Goal: Find specific page/section: Find specific page/section

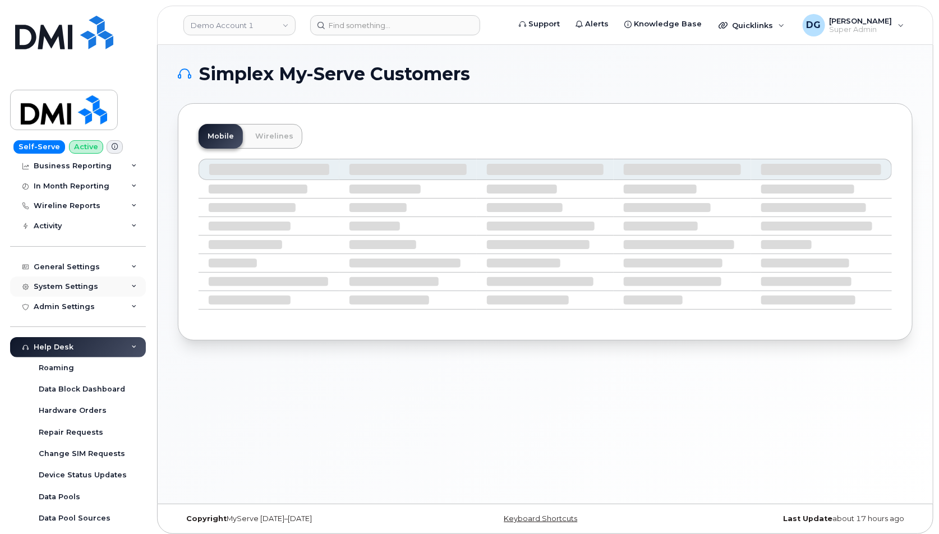
scroll to position [70, 0]
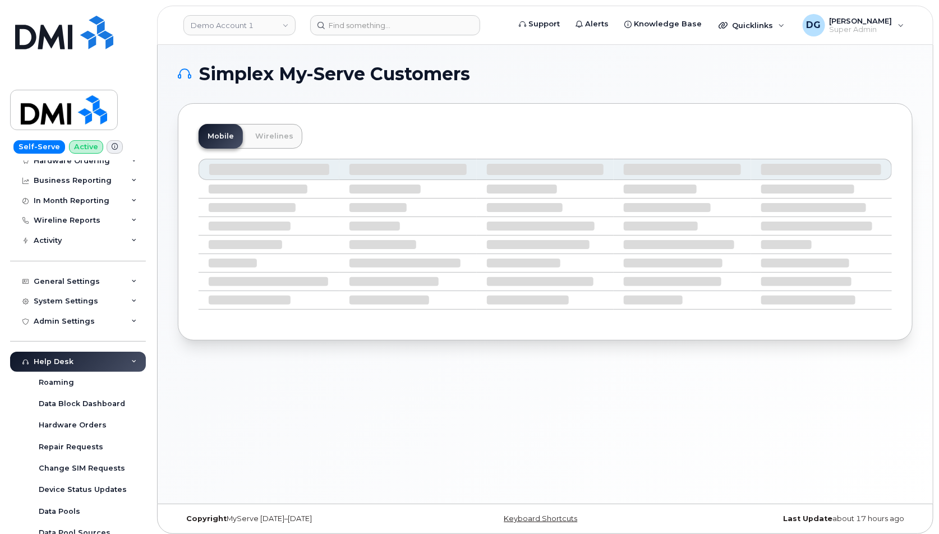
click at [129, 356] on div "Help Desk" at bounding box center [78, 362] width 136 height 20
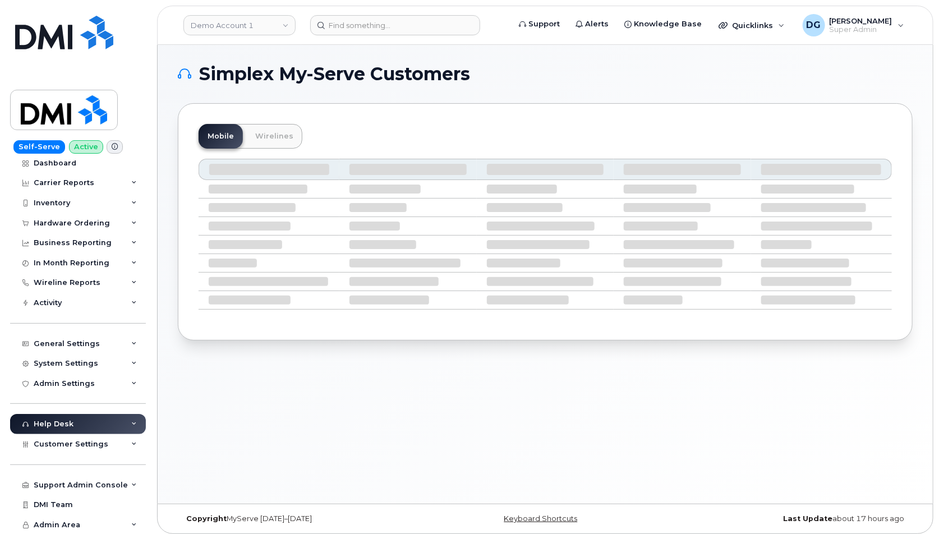
scroll to position [4, 0]
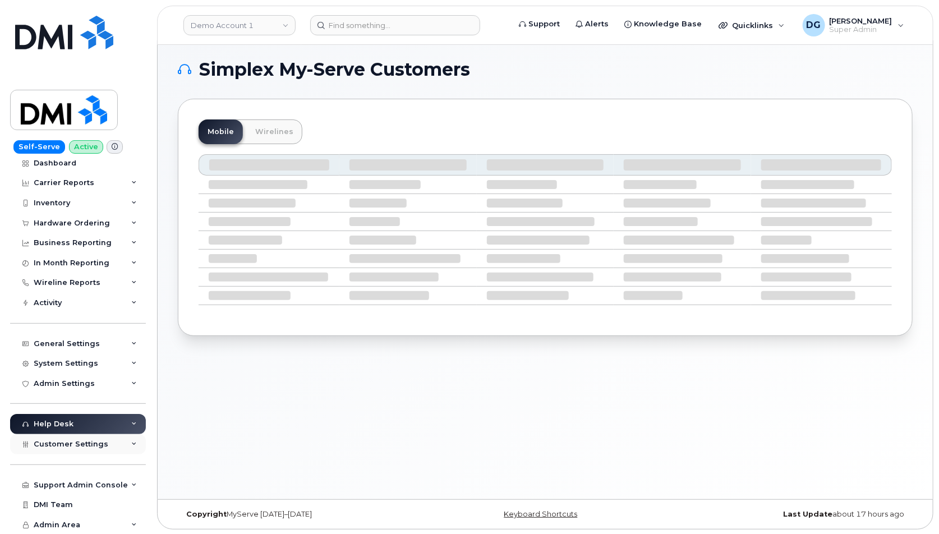
click at [91, 445] on span "Customer Settings" at bounding box center [71, 444] width 75 height 8
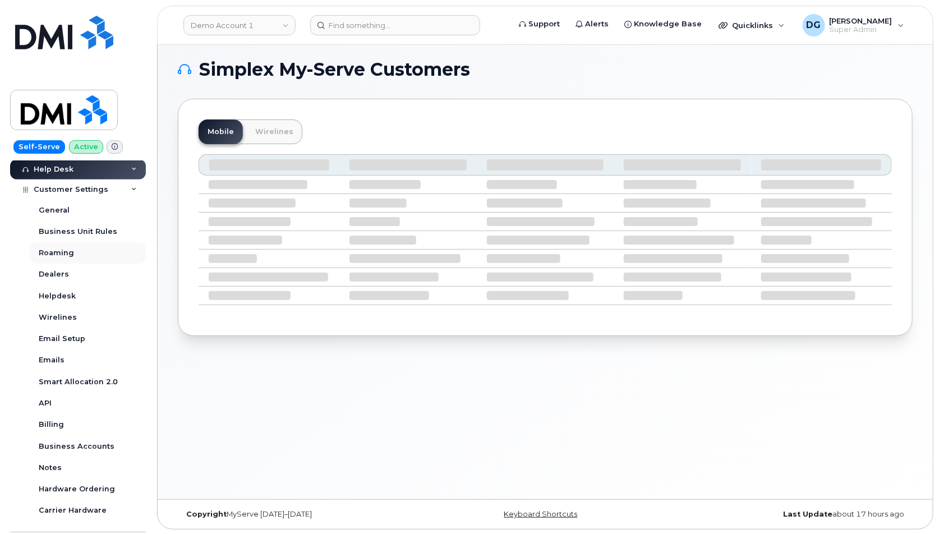
scroll to position [330, 0]
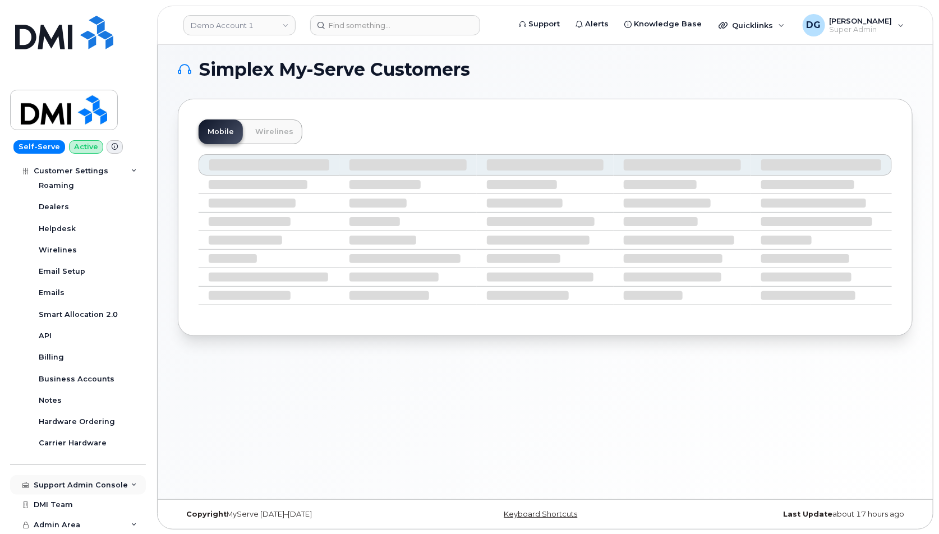
click at [105, 483] on div "Support Admin Console" at bounding box center [81, 485] width 94 height 9
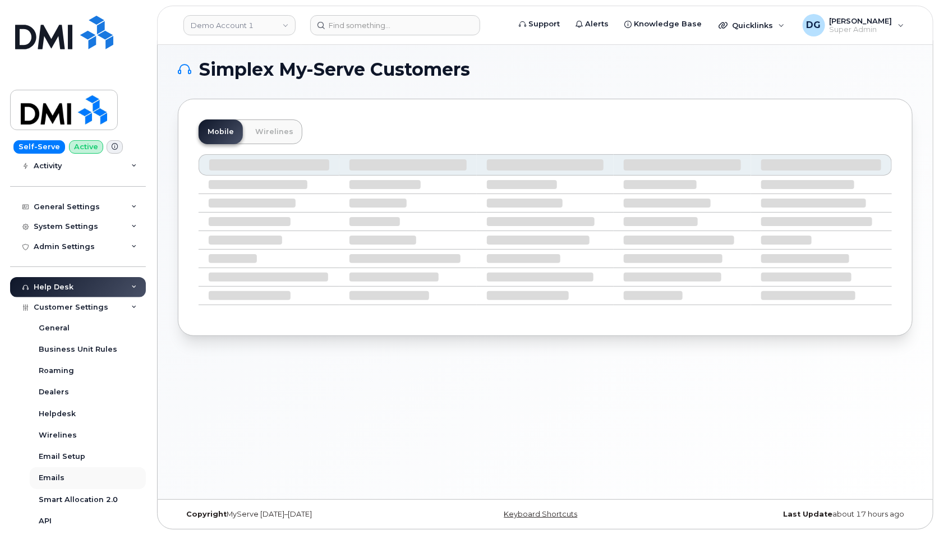
scroll to position [140, 0]
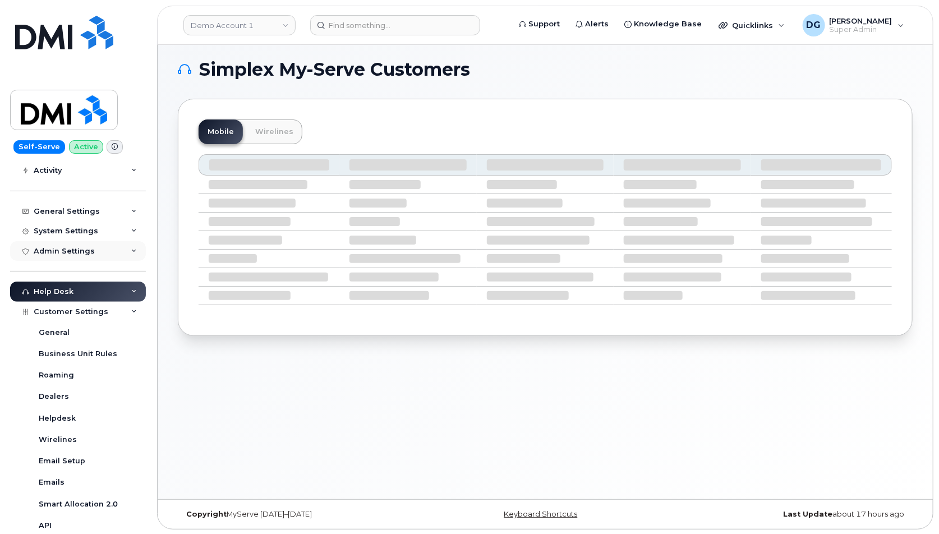
click at [74, 255] on div "Admin Settings" at bounding box center [64, 251] width 61 height 9
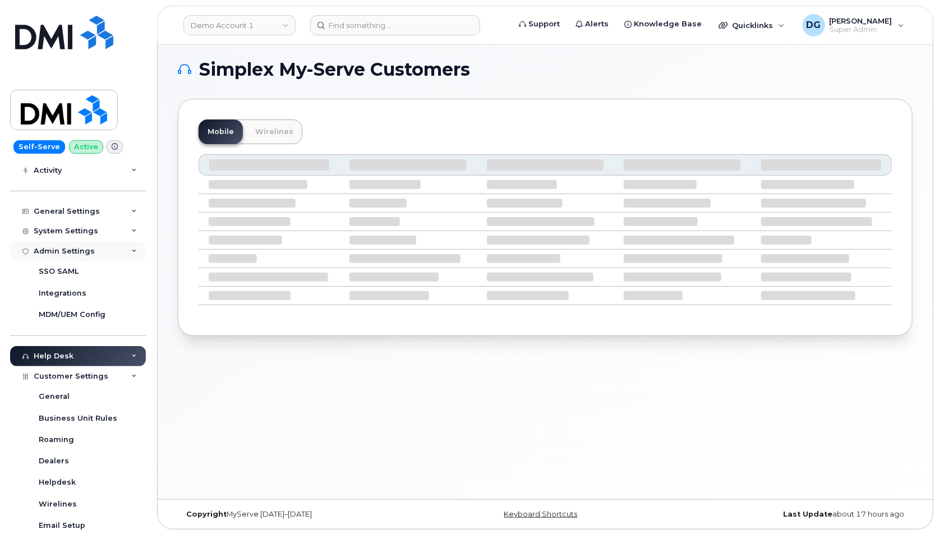
click at [74, 255] on div "Admin Settings" at bounding box center [64, 251] width 61 height 9
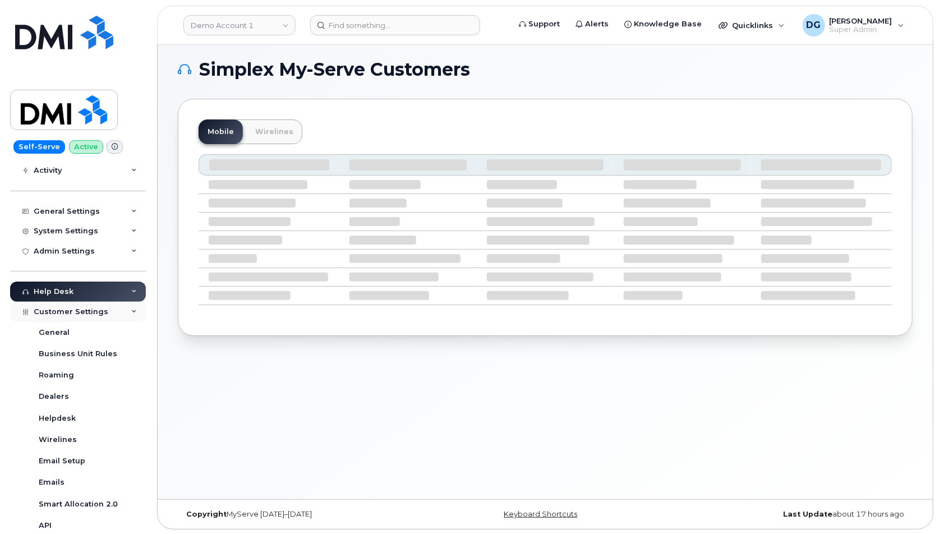
click at [80, 316] on div "Customer Settings" at bounding box center [78, 312] width 136 height 20
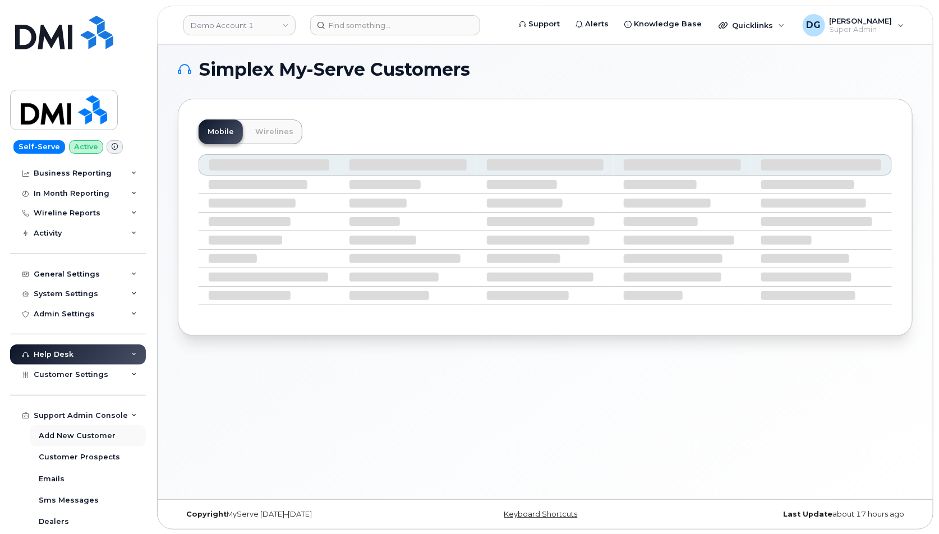
scroll to position [71, 0]
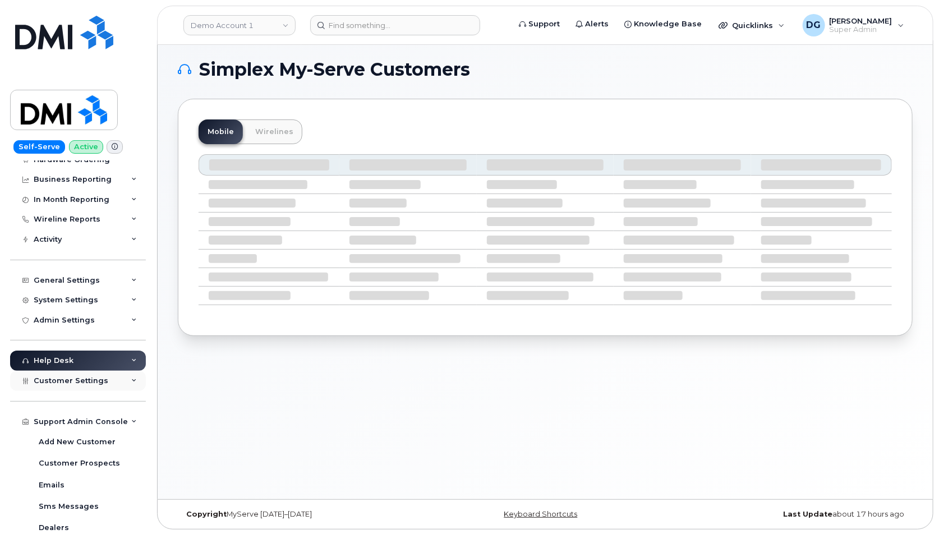
click at [90, 378] on span "Customer Settings" at bounding box center [71, 381] width 75 height 8
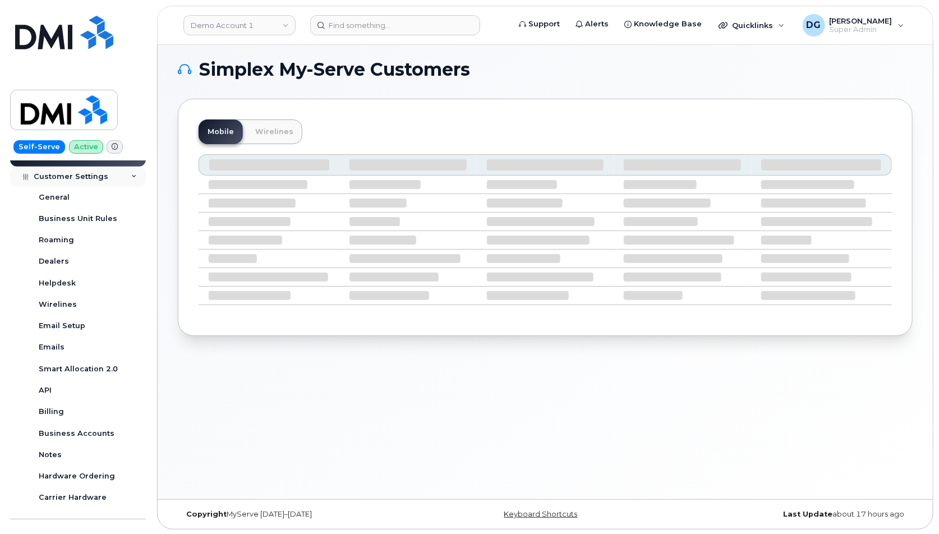
scroll to position [288, 0]
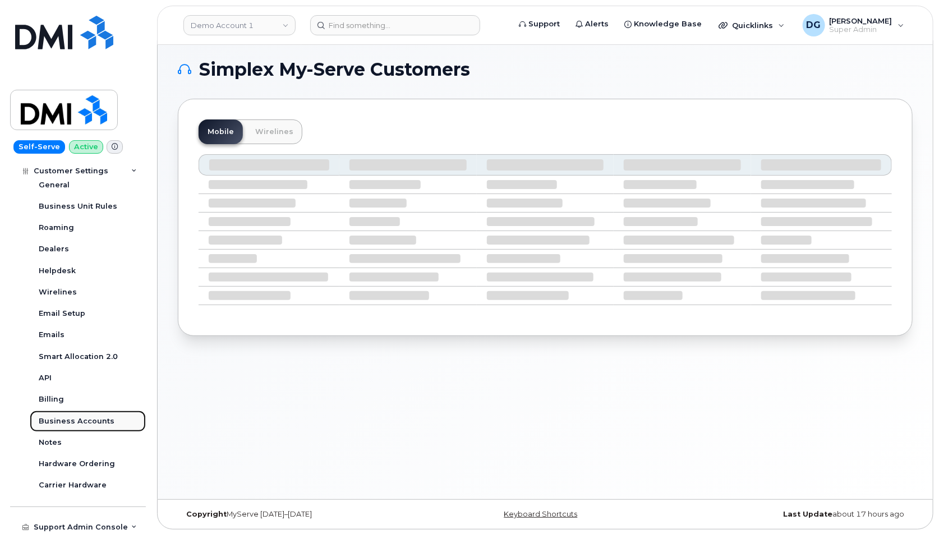
click at [79, 417] on div "Business Accounts" at bounding box center [77, 421] width 76 height 10
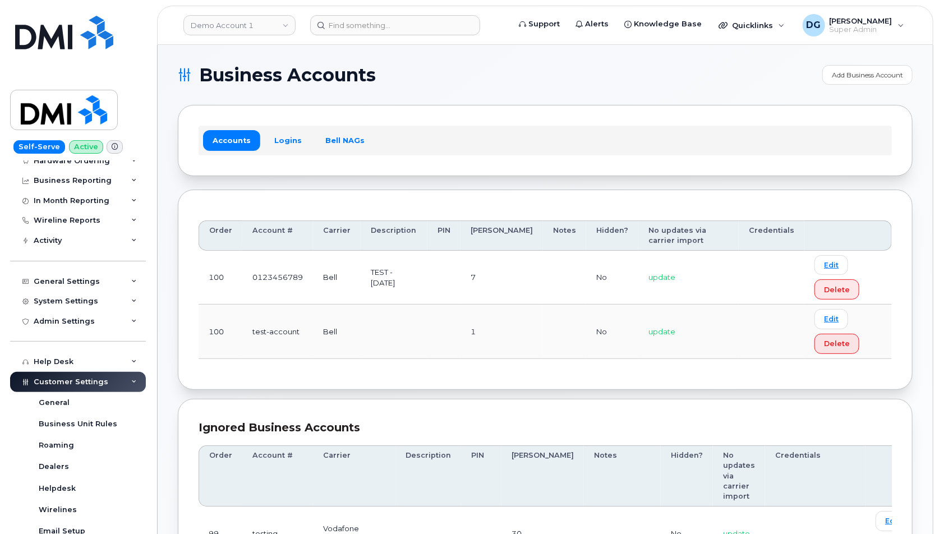
scroll to position [67, 0]
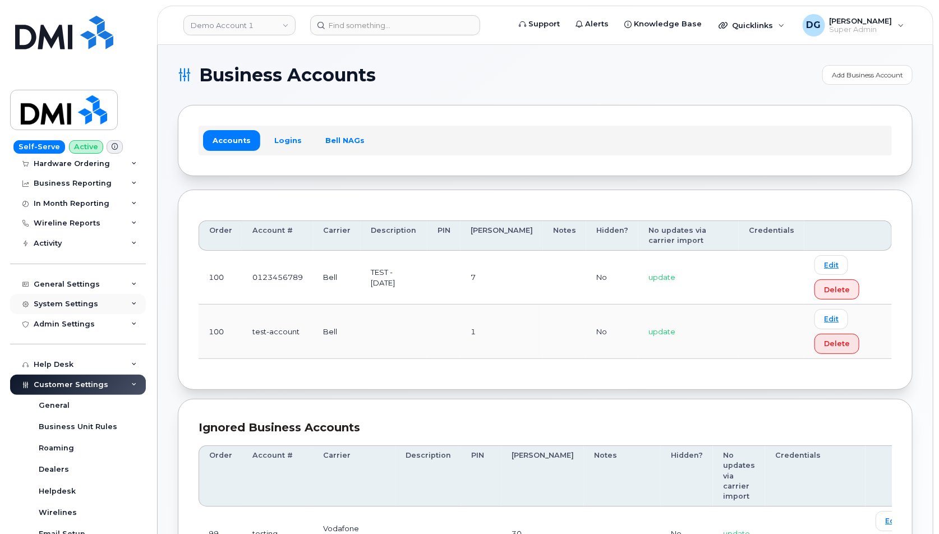
click at [68, 300] on div "System Settings" at bounding box center [66, 304] width 65 height 9
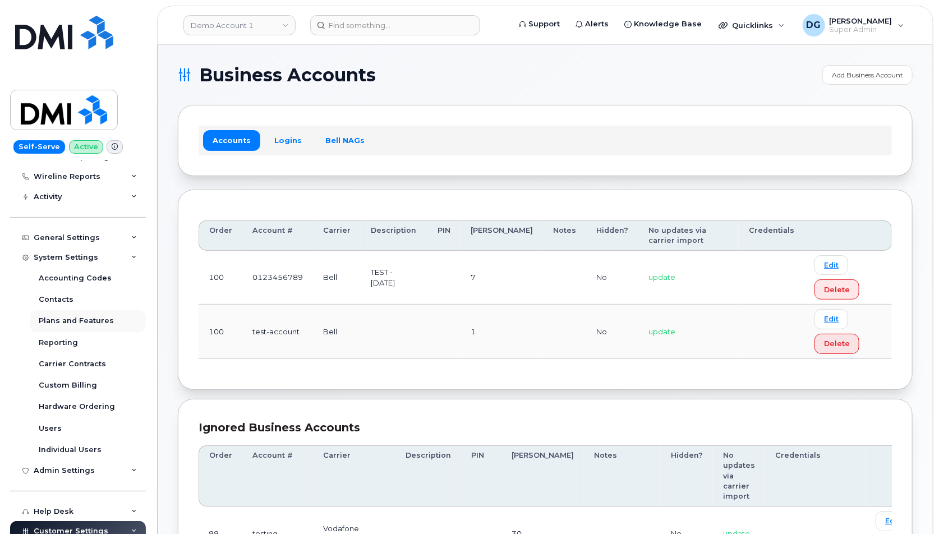
scroll to position [118, 0]
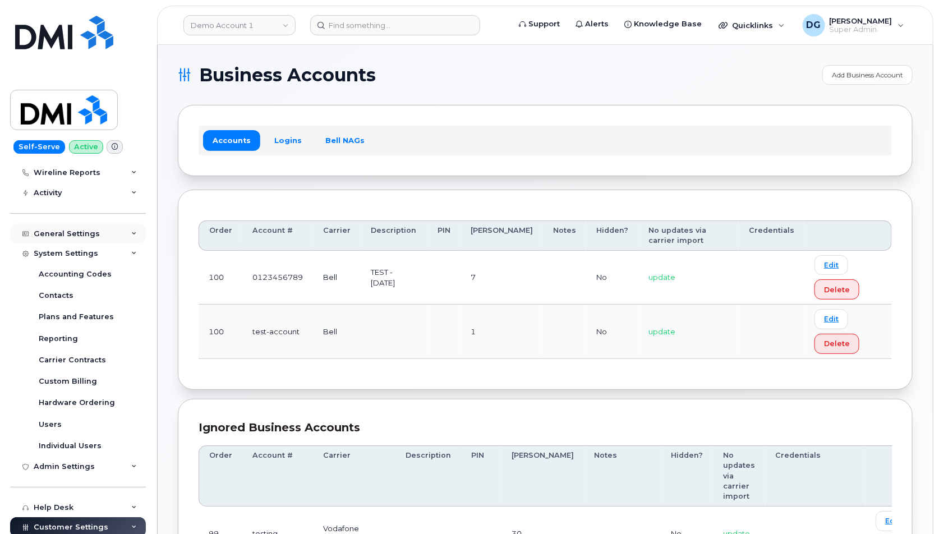
click at [75, 231] on div "General Settings" at bounding box center [67, 234] width 66 height 9
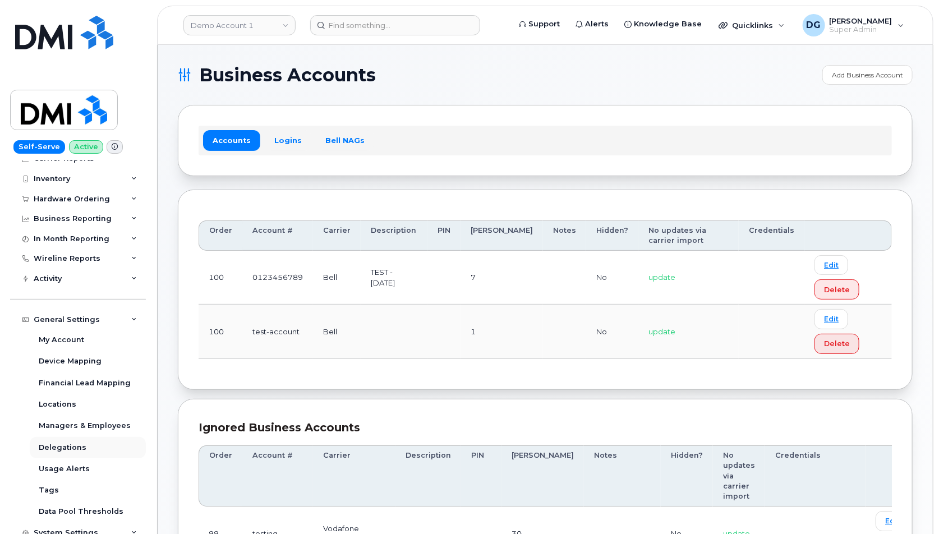
scroll to position [0, 0]
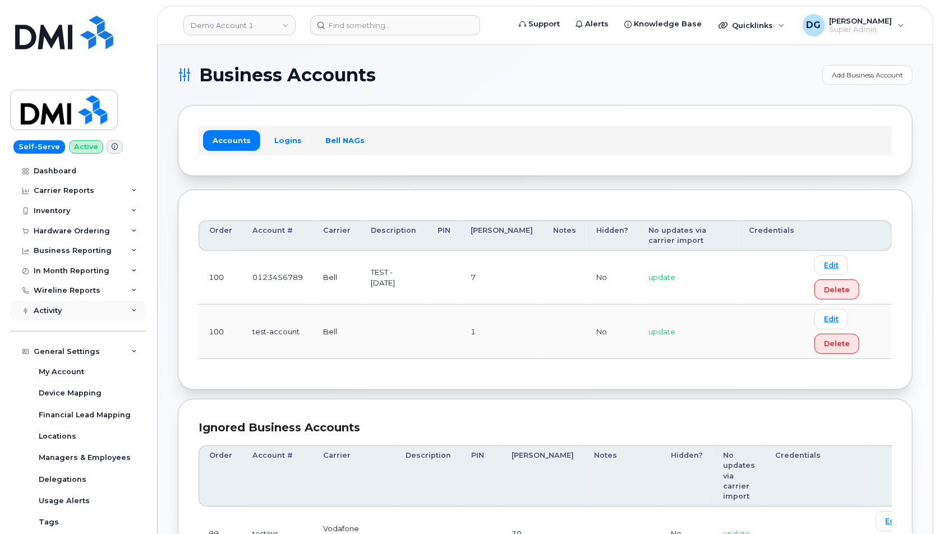
click at [88, 310] on div "Activity" at bounding box center [78, 311] width 136 height 20
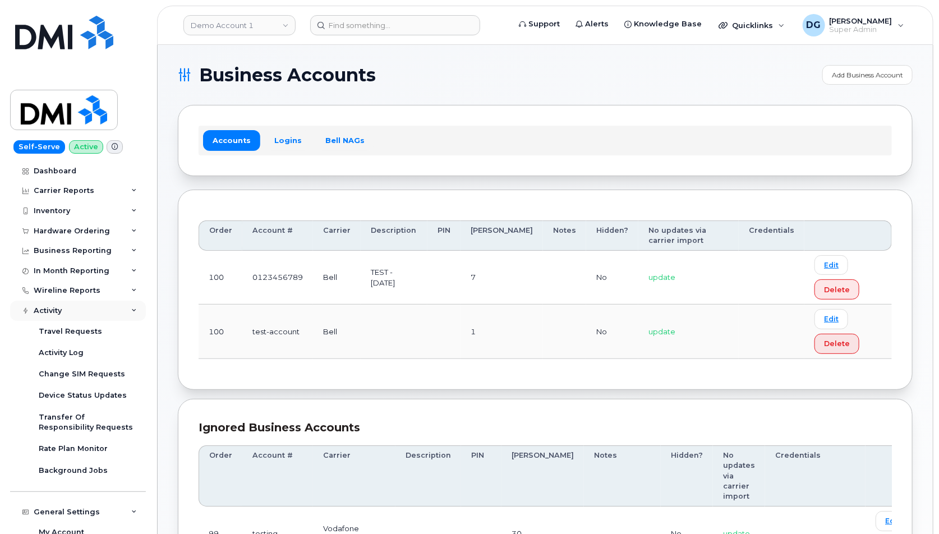
click at [88, 310] on div "Activity" at bounding box center [78, 311] width 136 height 20
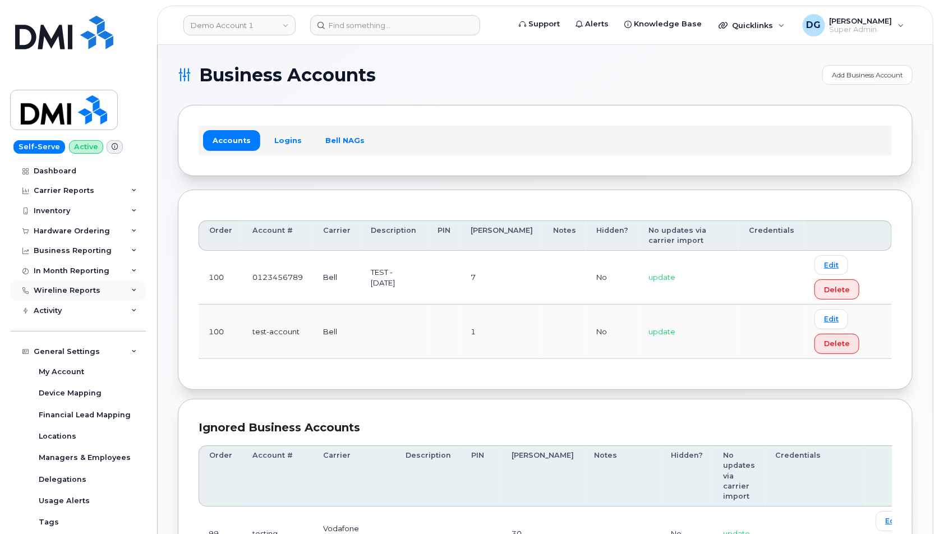
click at [103, 294] on div "Wireline Reports" at bounding box center [78, 291] width 136 height 20
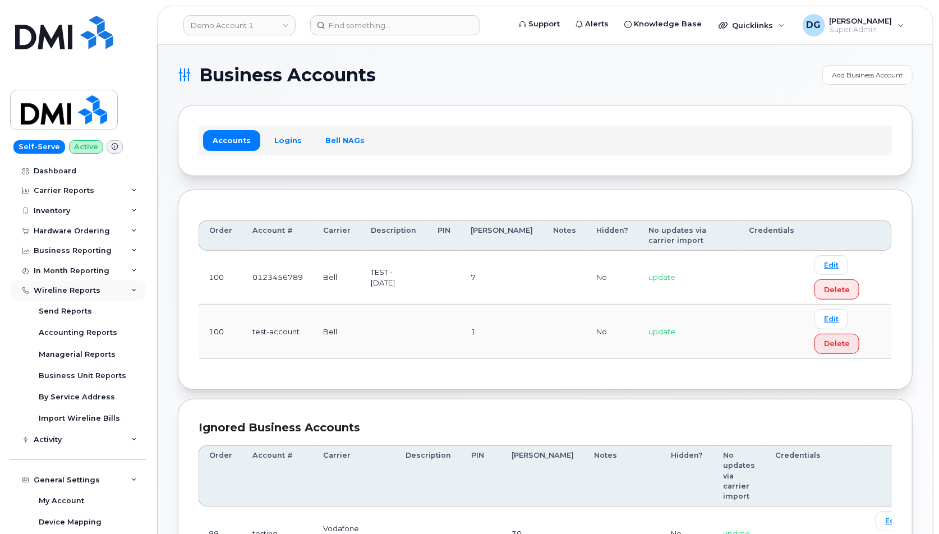
click at [119, 292] on div "Wireline Reports" at bounding box center [78, 291] width 136 height 20
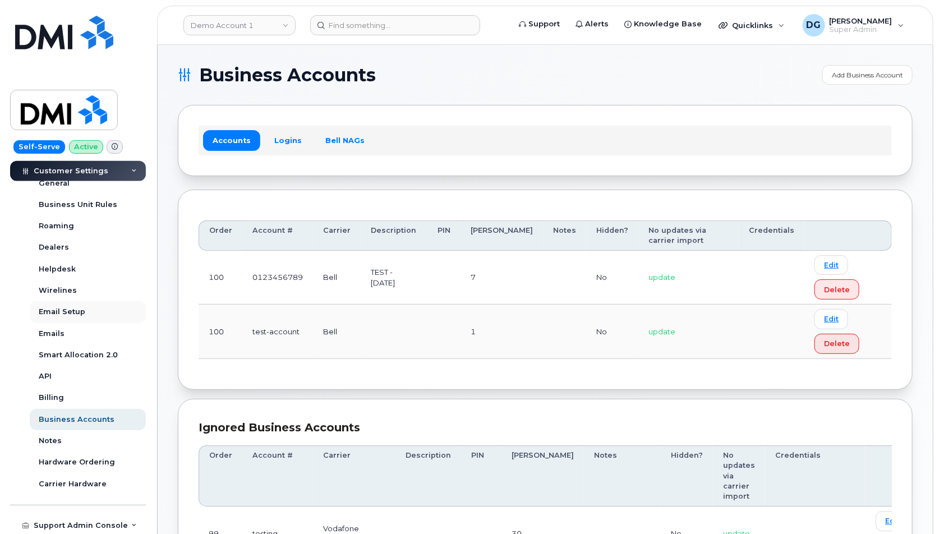
scroll to position [717, 0]
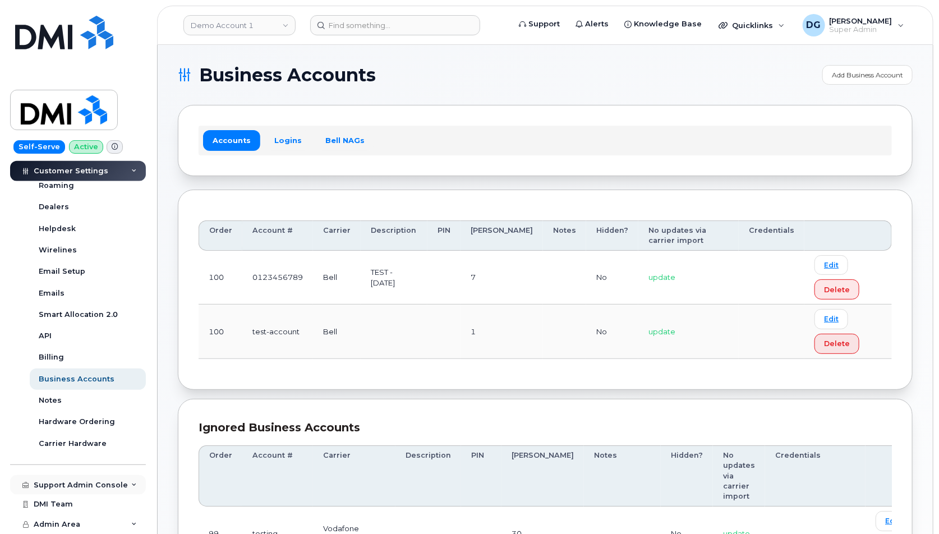
click at [90, 476] on div "Support Admin Console" at bounding box center [78, 485] width 136 height 20
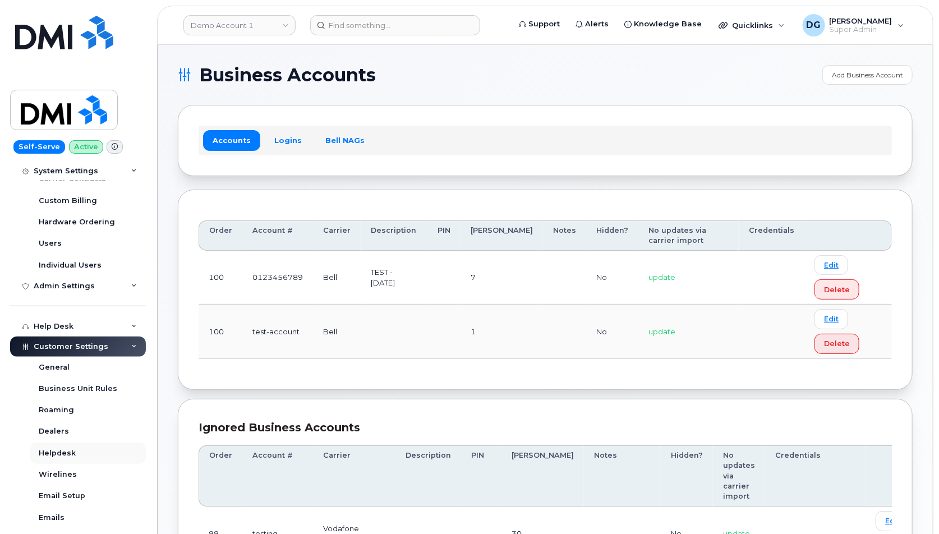
scroll to position [491, 0]
click at [48, 328] on div "Help Desk" at bounding box center [54, 327] width 40 height 9
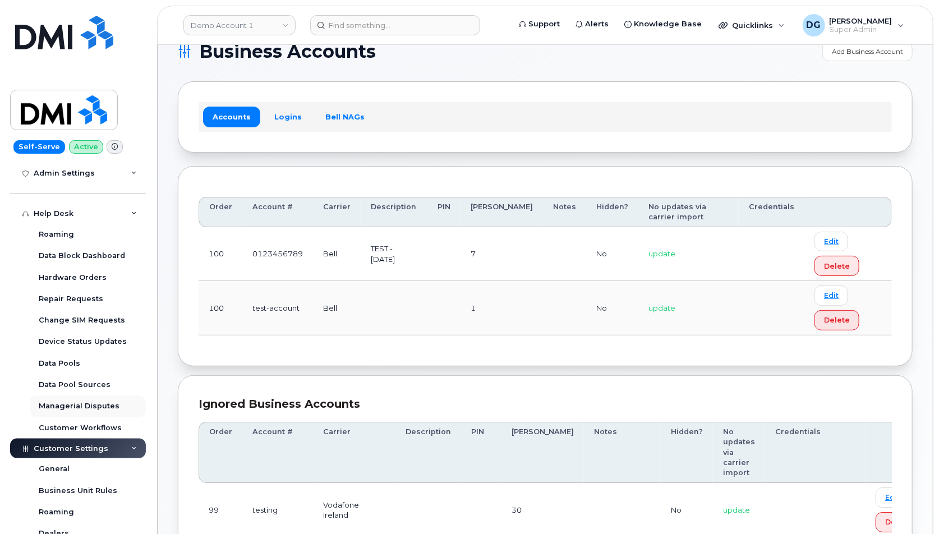
scroll to position [604, 0]
click at [87, 218] on div "Help Desk" at bounding box center [78, 214] width 136 height 20
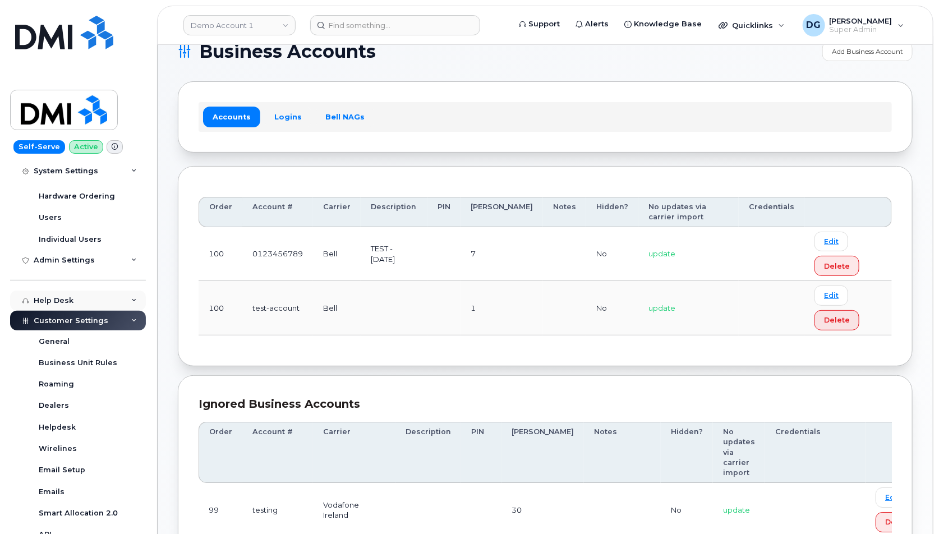
scroll to position [505, 0]
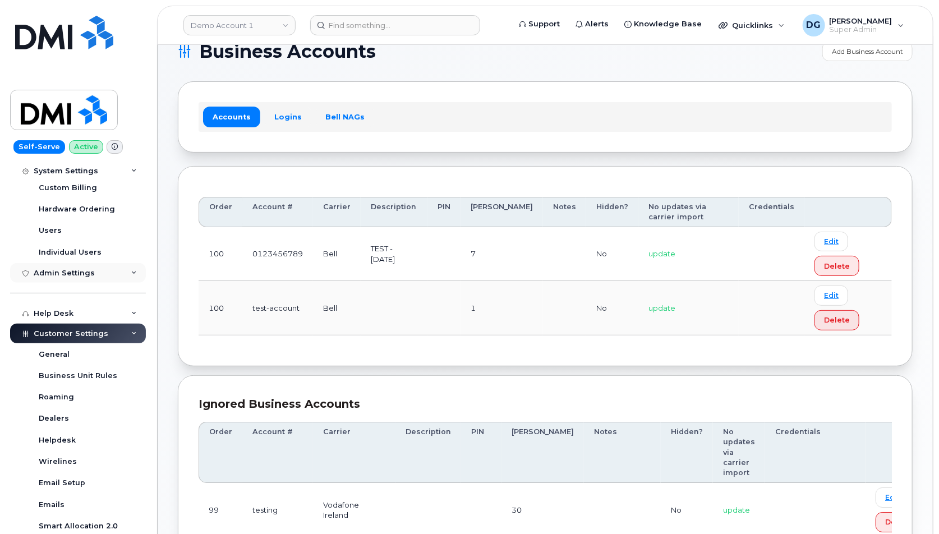
click at [107, 274] on div "Admin Settings" at bounding box center [78, 273] width 136 height 20
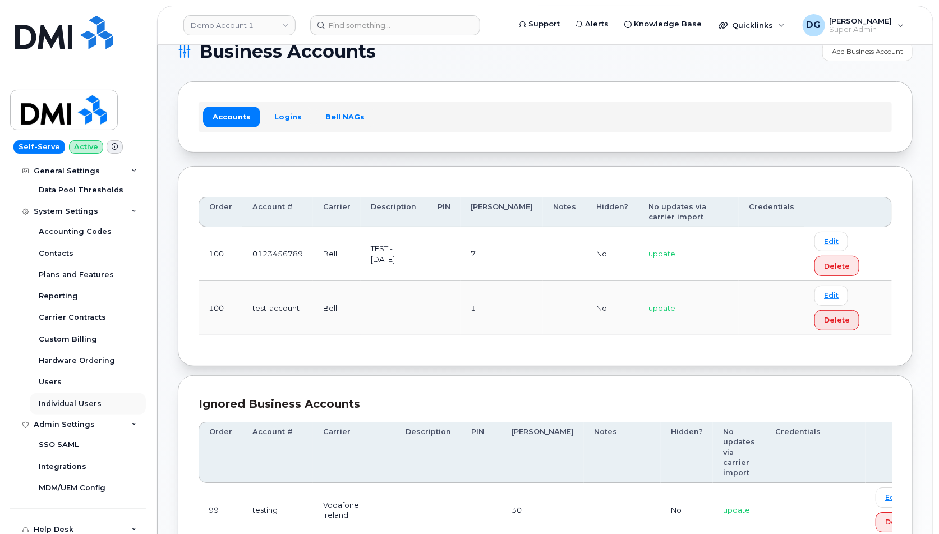
scroll to position [328, 0]
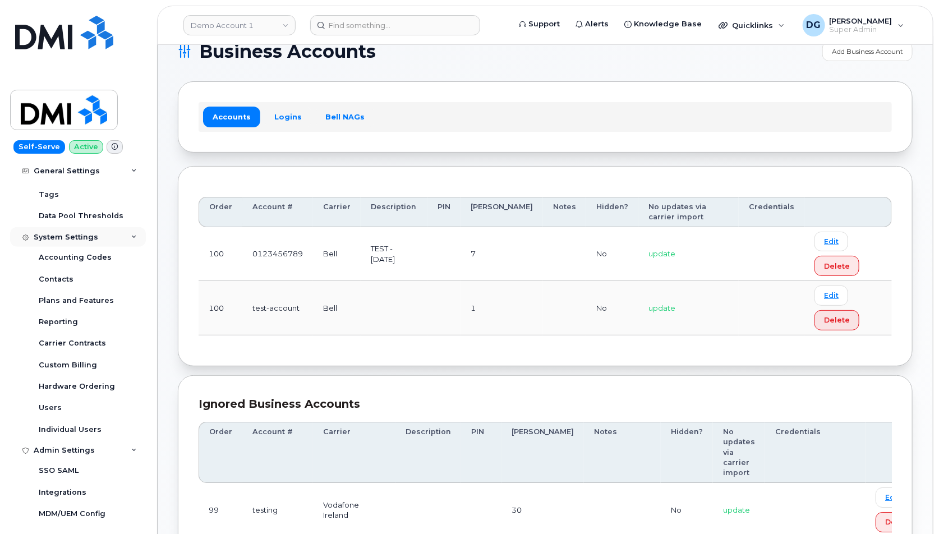
click at [91, 236] on div "System Settings" at bounding box center [66, 237] width 65 height 9
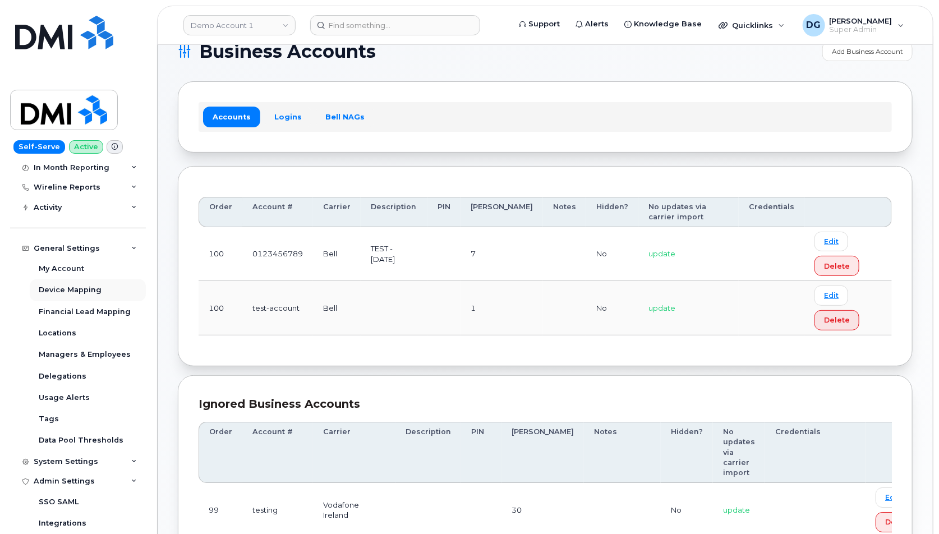
scroll to position [65, 0]
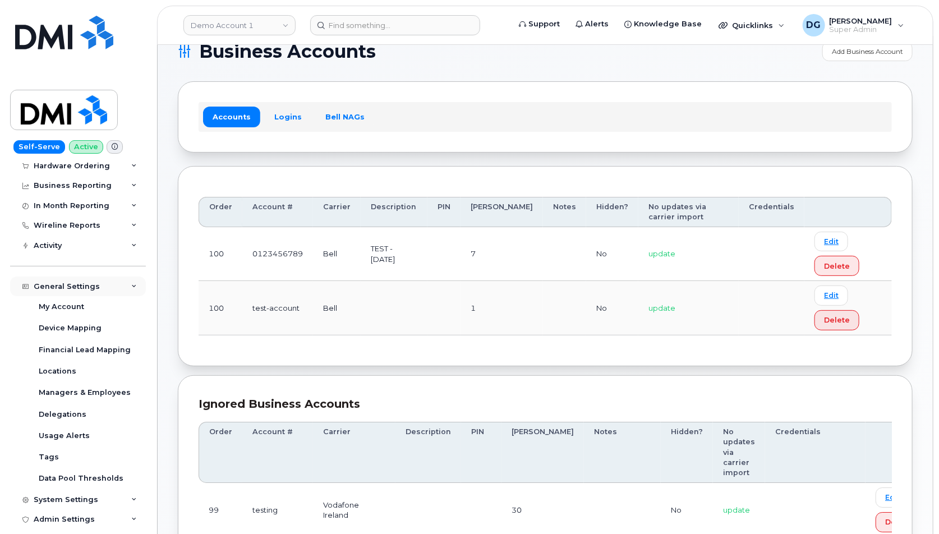
click at [82, 291] on div "General Settings" at bounding box center [78, 287] width 136 height 20
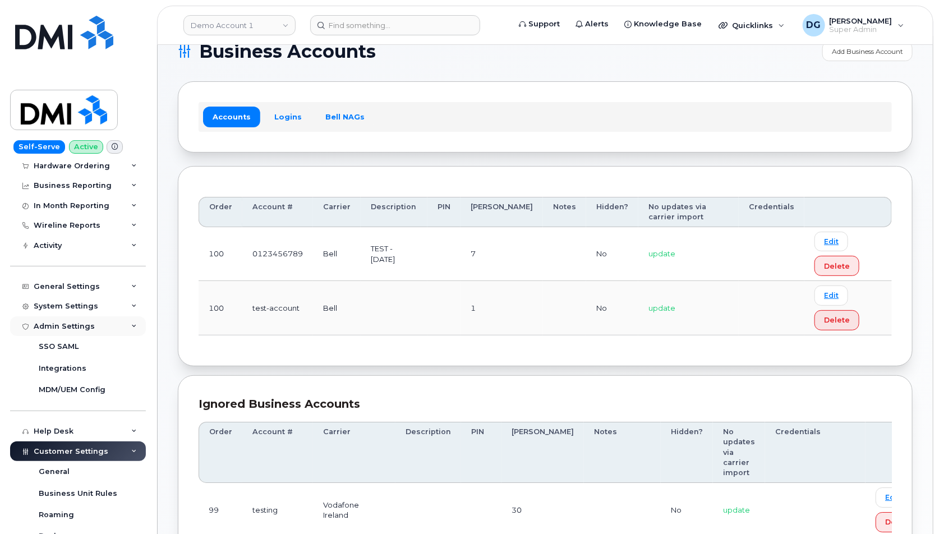
click at [95, 323] on div "Admin Settings" at bounding box center [78, 326] width 136 height 20
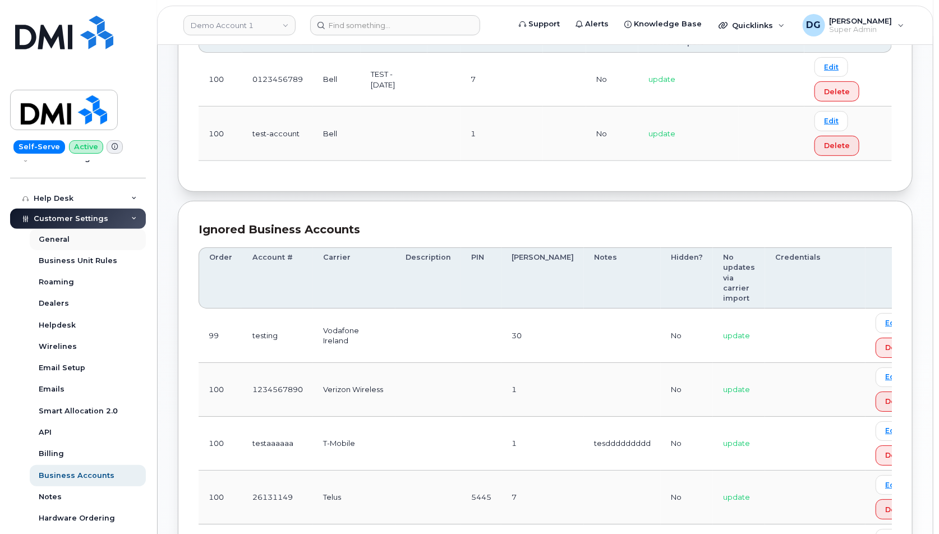
scroll to position [237, 0]
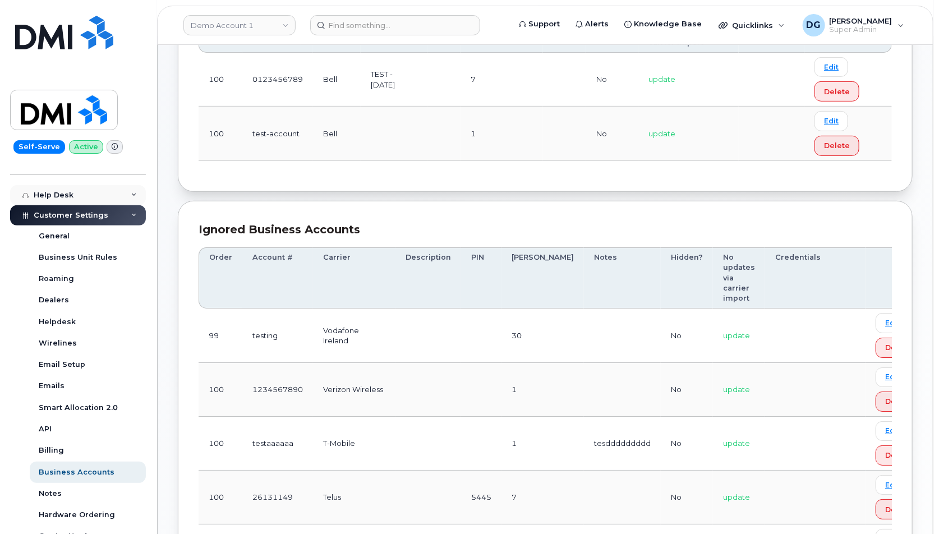
click at [88, 204] on div "Help Desk" at bounding box center [78, 195] width 136 height 20
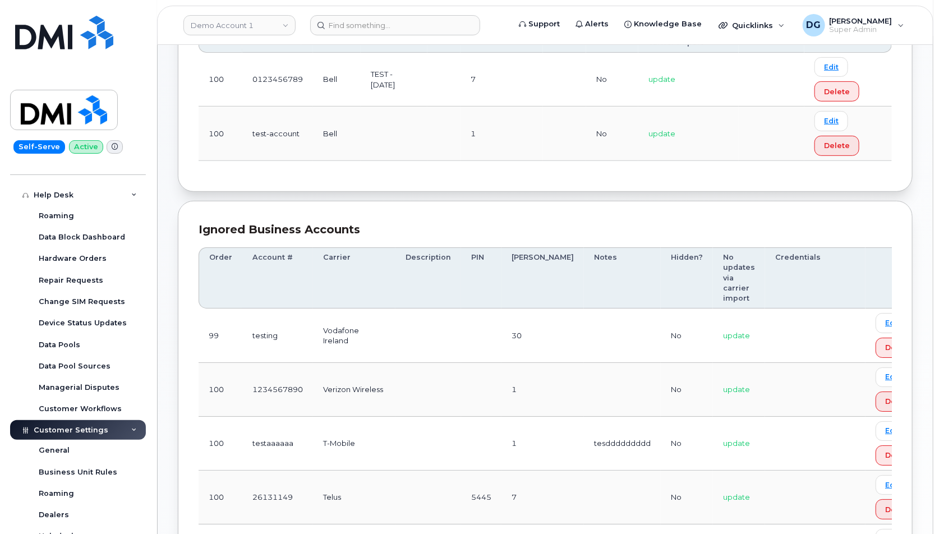
click at [91, 434] on div "Customer Settings" at bounding box center [78, 430] width 136 height 20
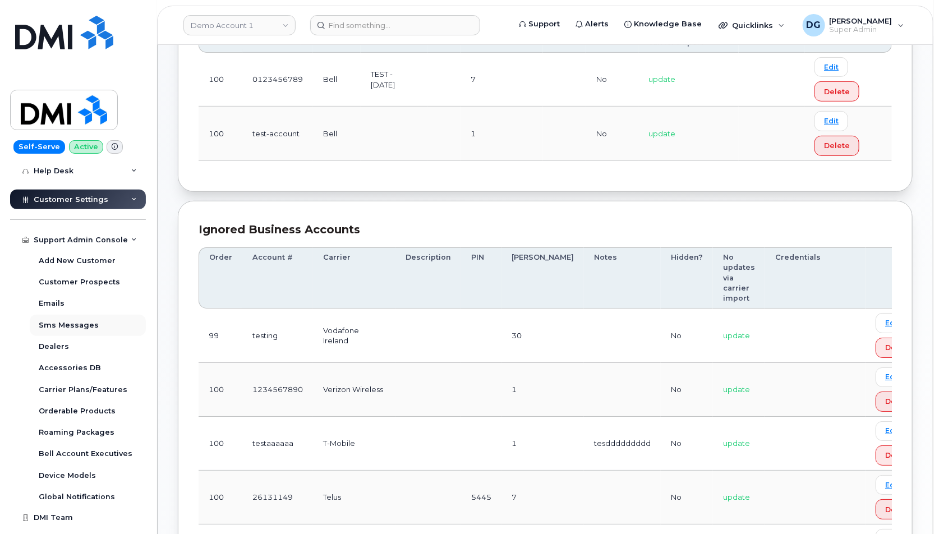
scroll to position [480, 0]
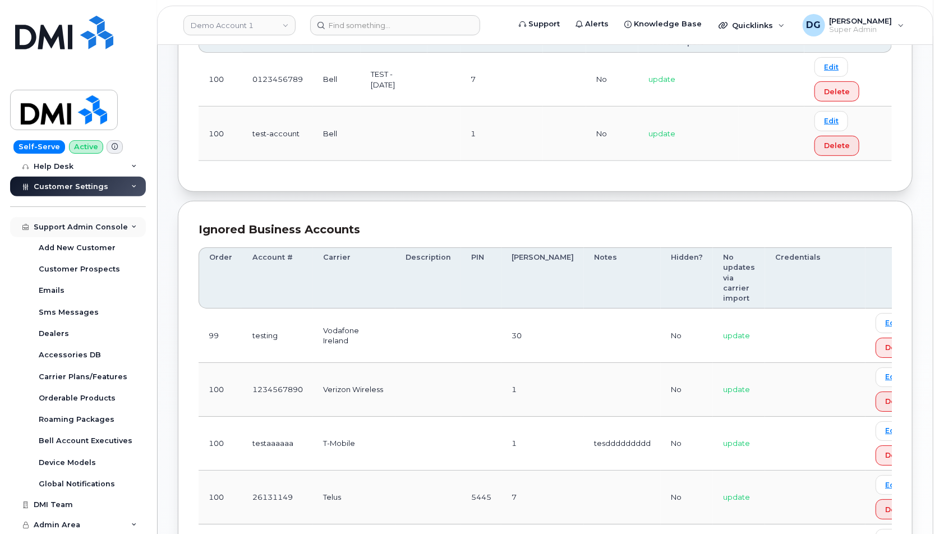
click at [71, 230] on div "Support Admin Console" at bounding box center [81, 227] width 94 height 9
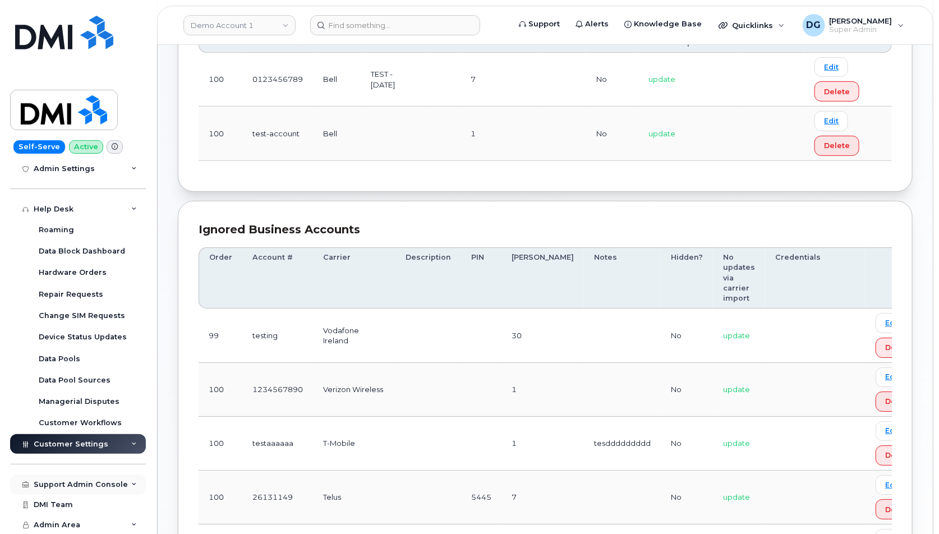
scroll to position [223, 0]
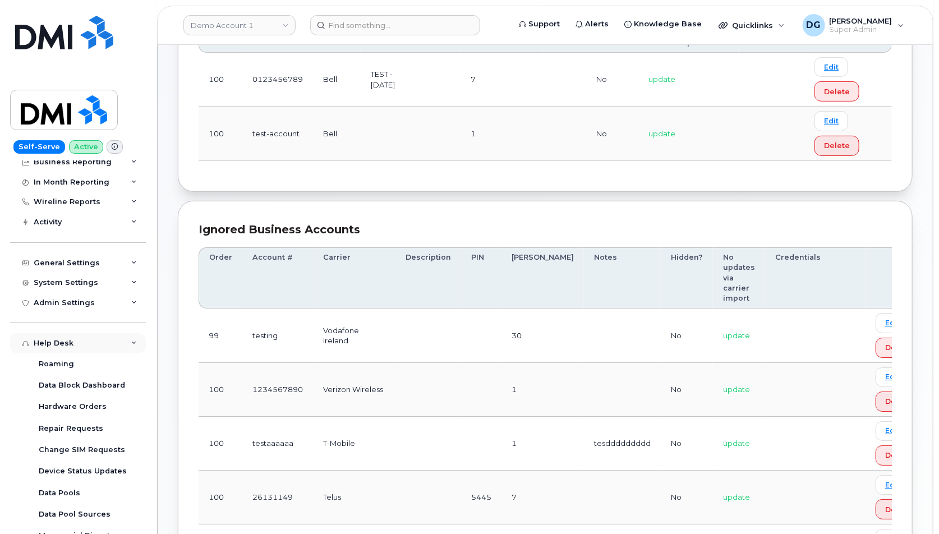
click at [93, 343] on div "Help Desk" at bounding box center [78, 343] width 136 height 20
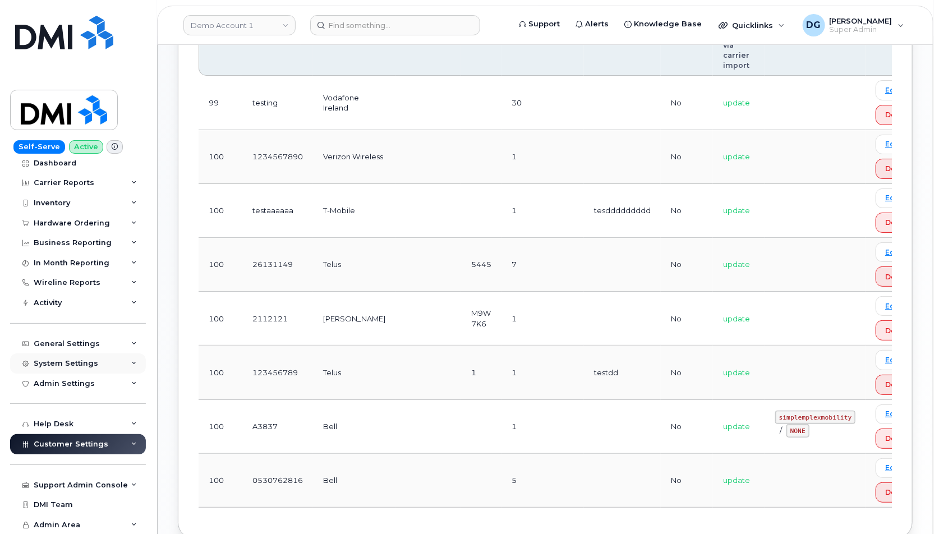
scroll to position [435, 0]
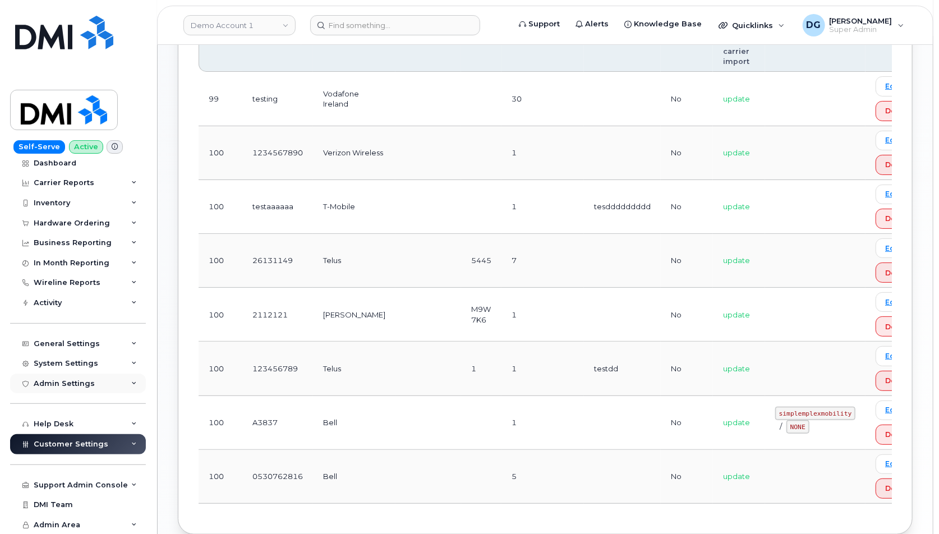
click at [71, 388] on div "Admin Settings" at bounding box center [78, 384] width 136 height 20
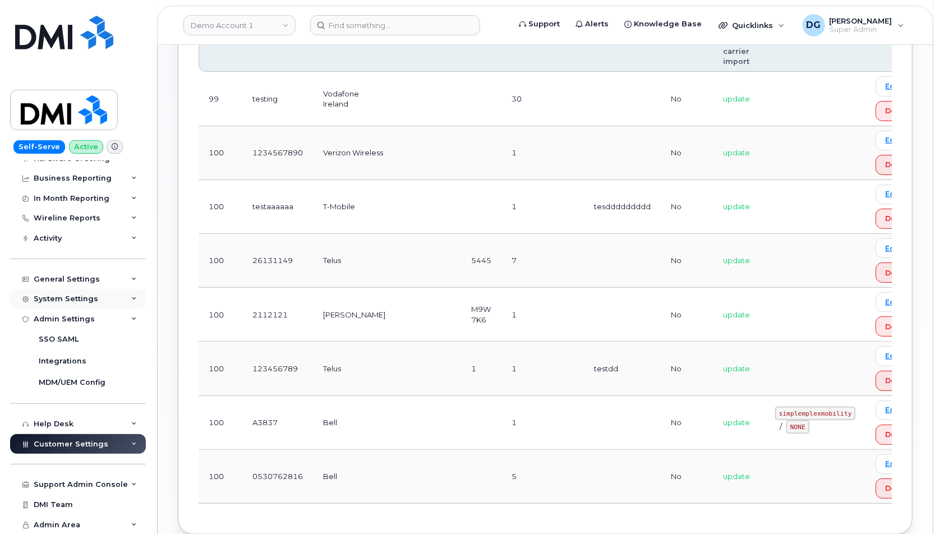
click at [63, 307] on div "System Settings" at bounding box center [78, 299] width 136 height 20
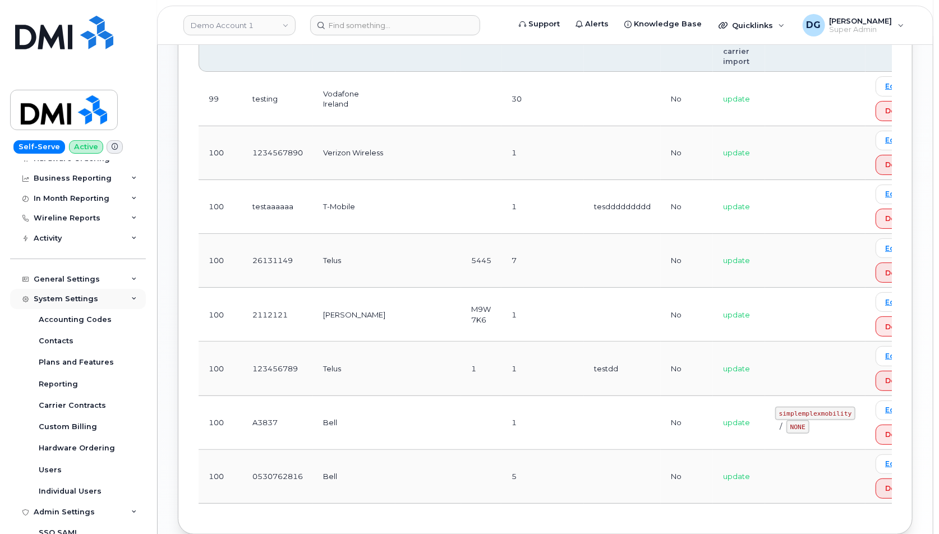
scroll to position [89, 0]
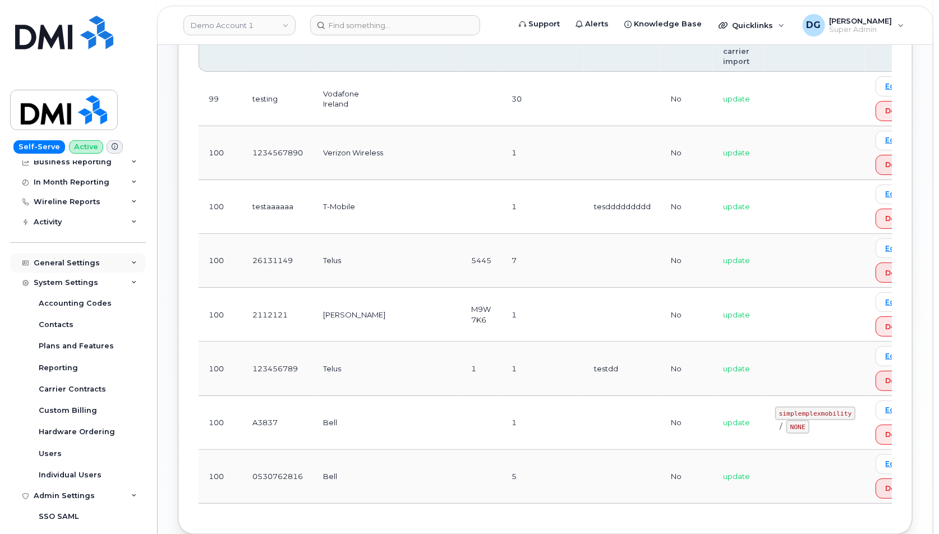
click at [67, 259] on div "General Settings" at bounding box center [67, 263] width 66 height 9
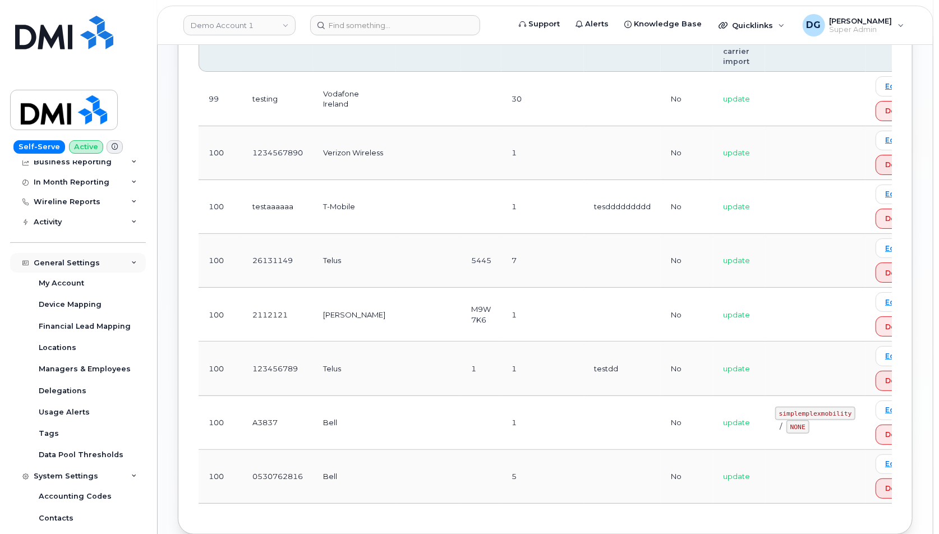
click at [94, 255] on div "General Settings" at bounding box center [78, 263] width 136 height 20
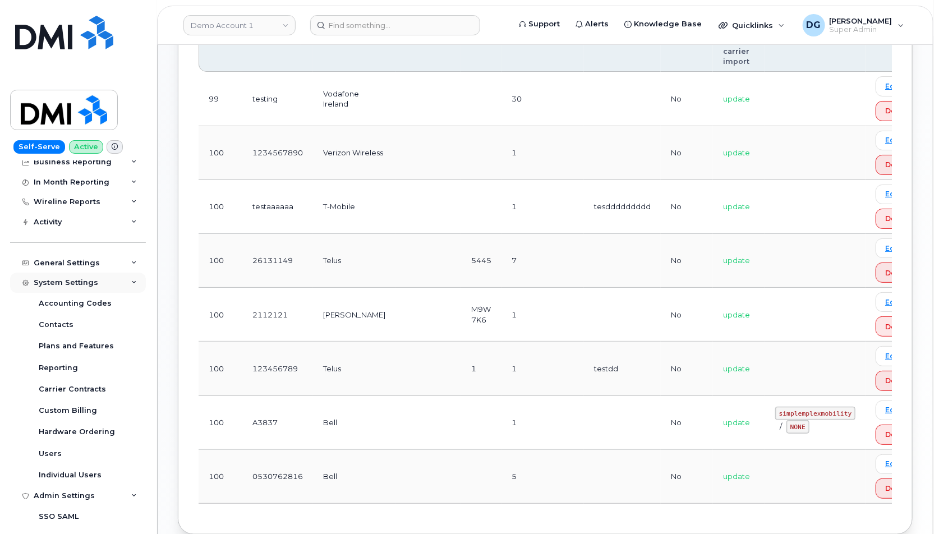
click at [109, 276] on div "System Settings" at bounding box center [78, 283] width 136 height 20
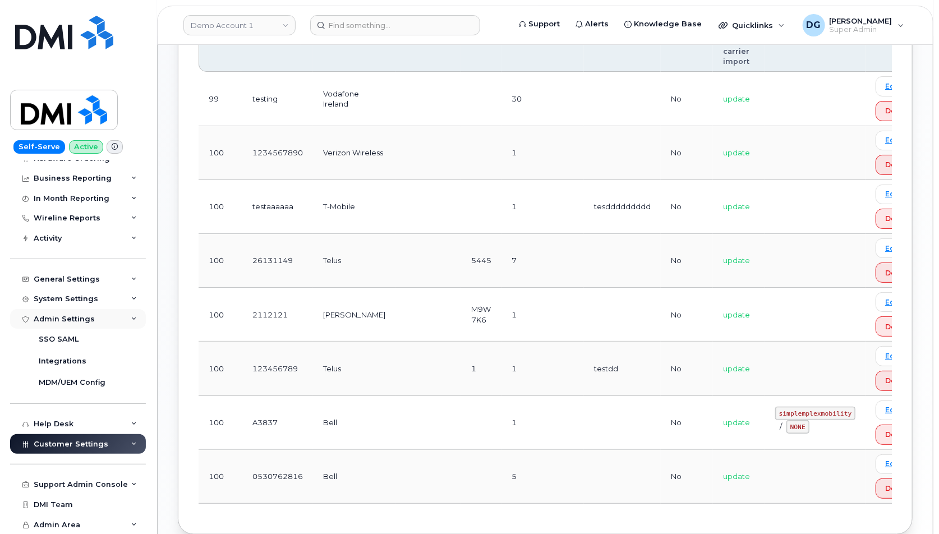
click at [129, 323] on div "Admin Settings" at bounding box center [78, 319] width 136 height 20
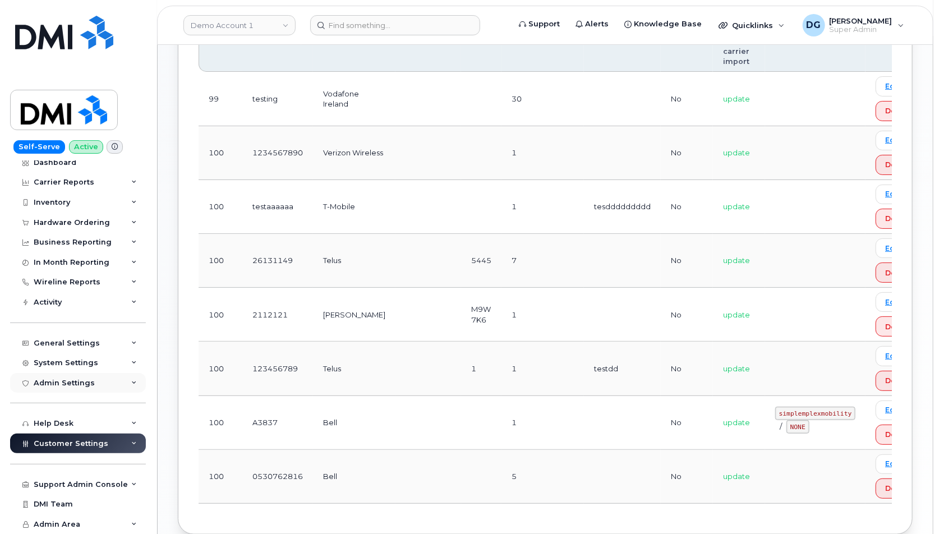
scroll to position [8, 0]
click at [120, 488] on div "Support Admin Console" at bounding box center [81, 485] width 94 height 9
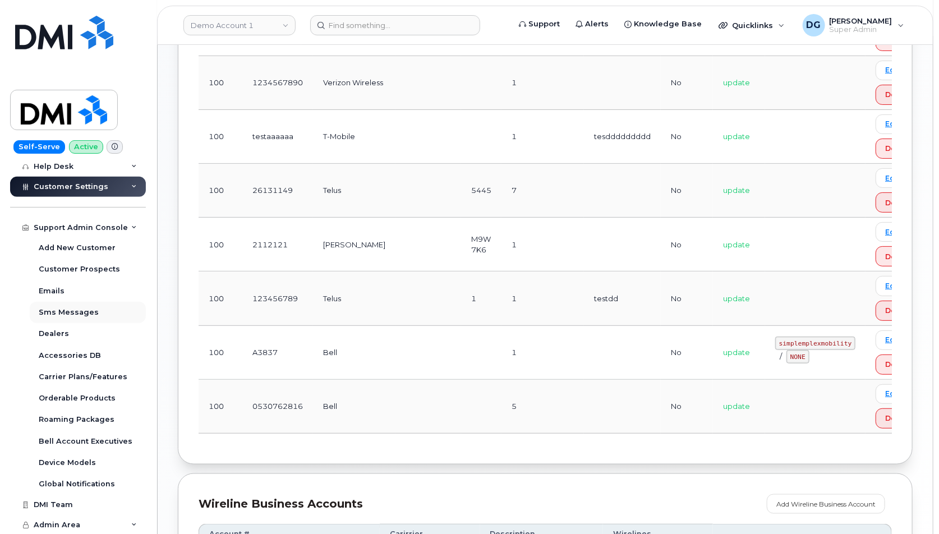
scroll to position [509, 0]
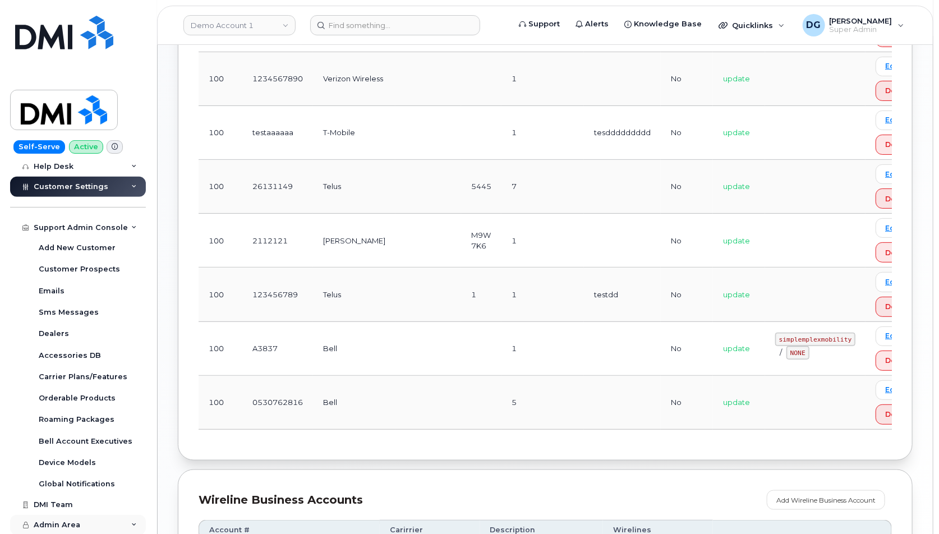
click at [108, 521] on div "Admin Area" at bounding box center [78, 525] width 136 height 20
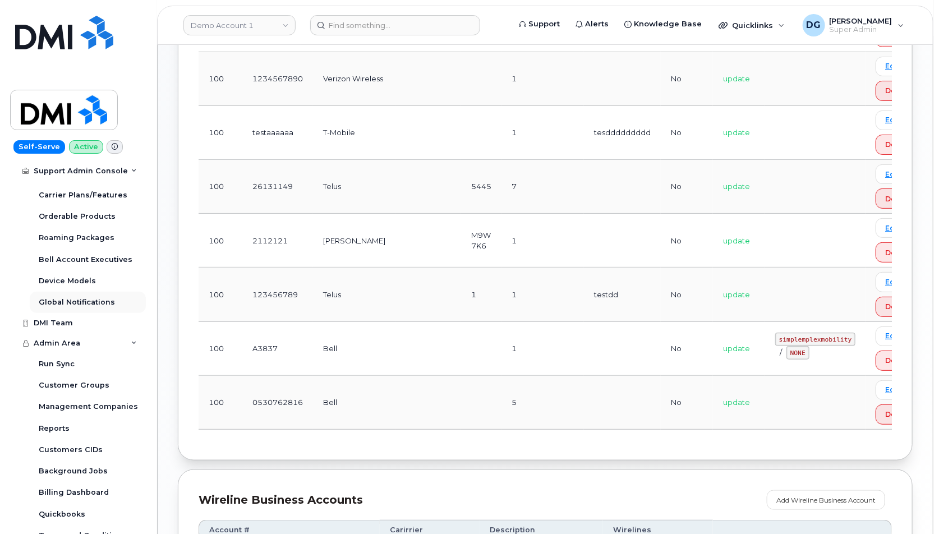
scroll to position [480, 0]
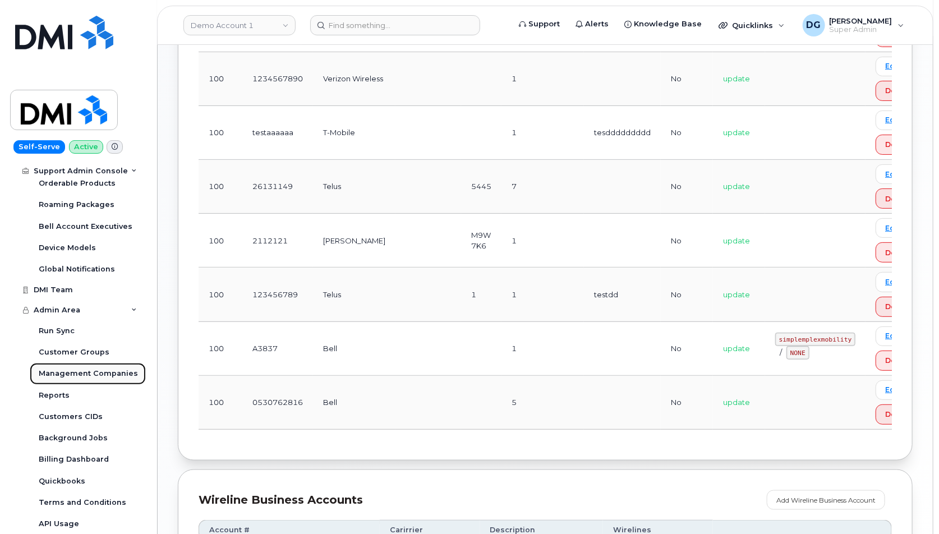
click at [104, 374] on span "Management Companies" at bounding box center [88, 373] width 99 height 8
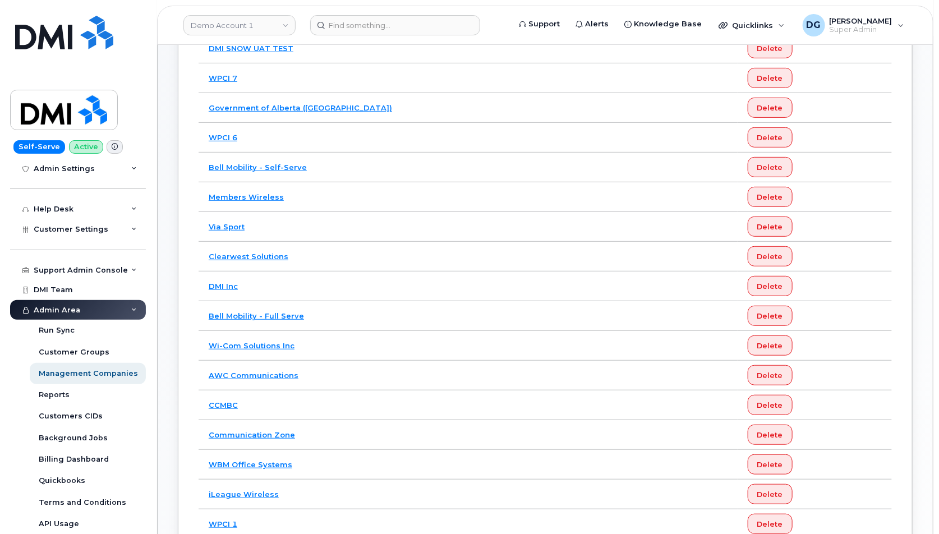
scroll to position [223, 0]
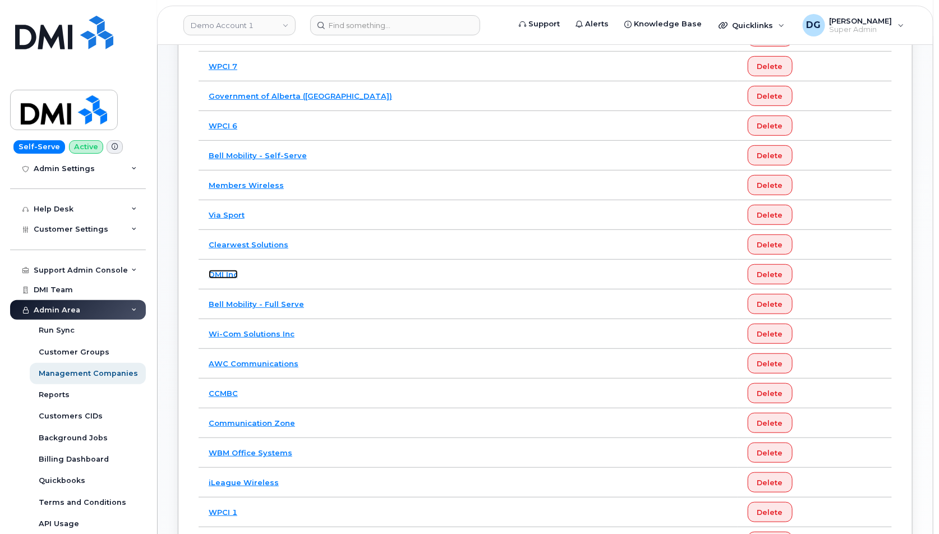
click at [232, 270] on link "DMI Inc" at bounding box center [223, 274] width 29 height 9
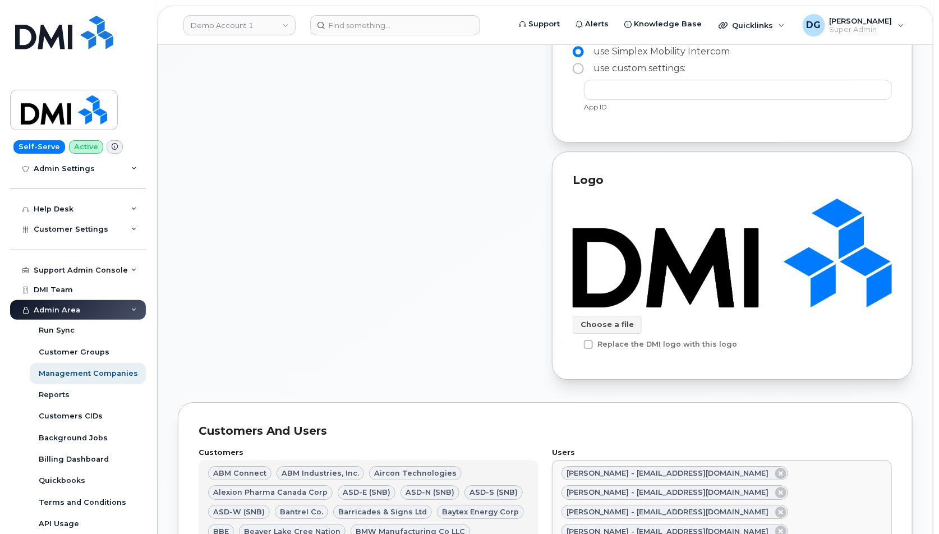
scroll to position [1620, 0]
